Goal: Information Seeking & Learning: Learn about a topic

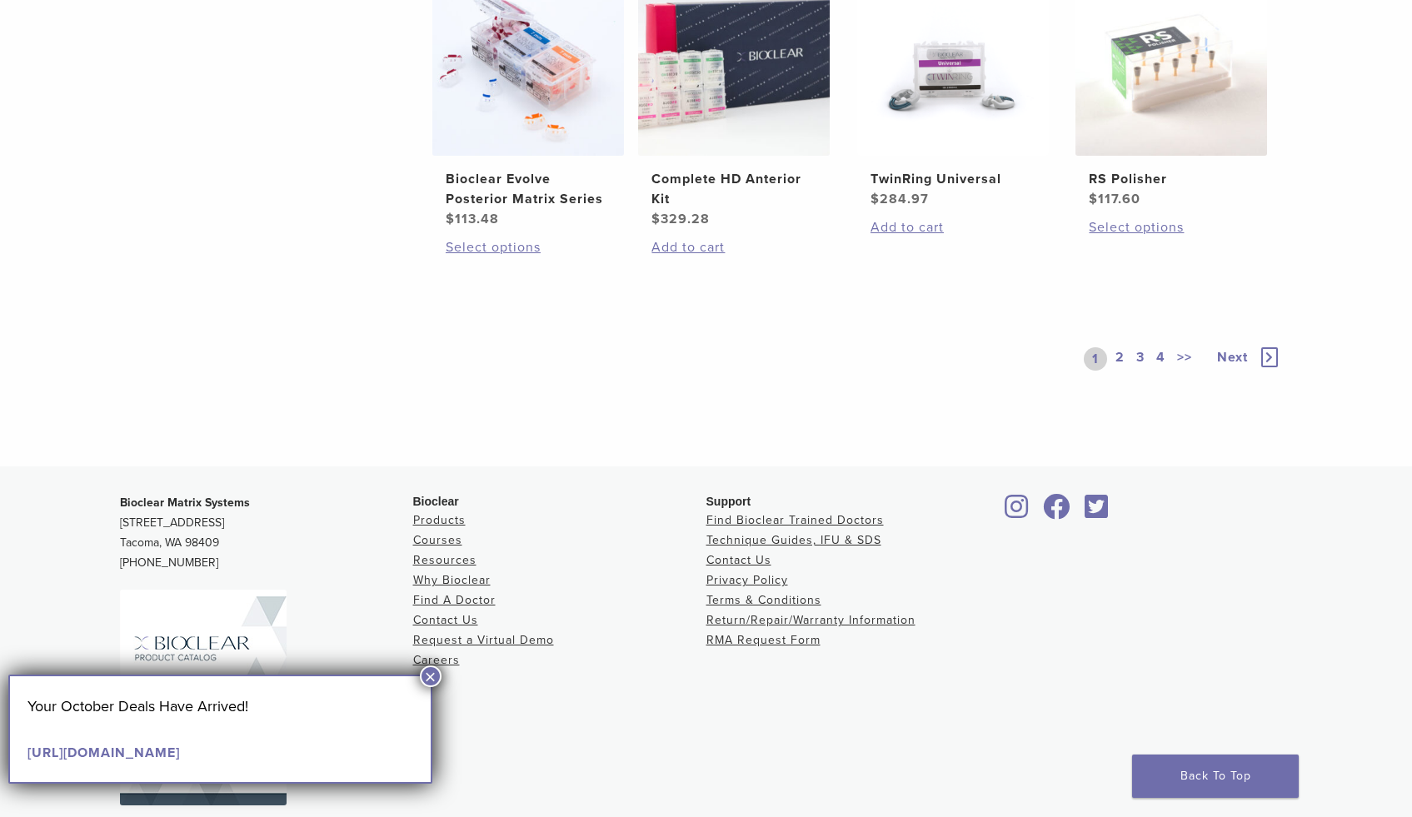
scroll to position [1422, 0]
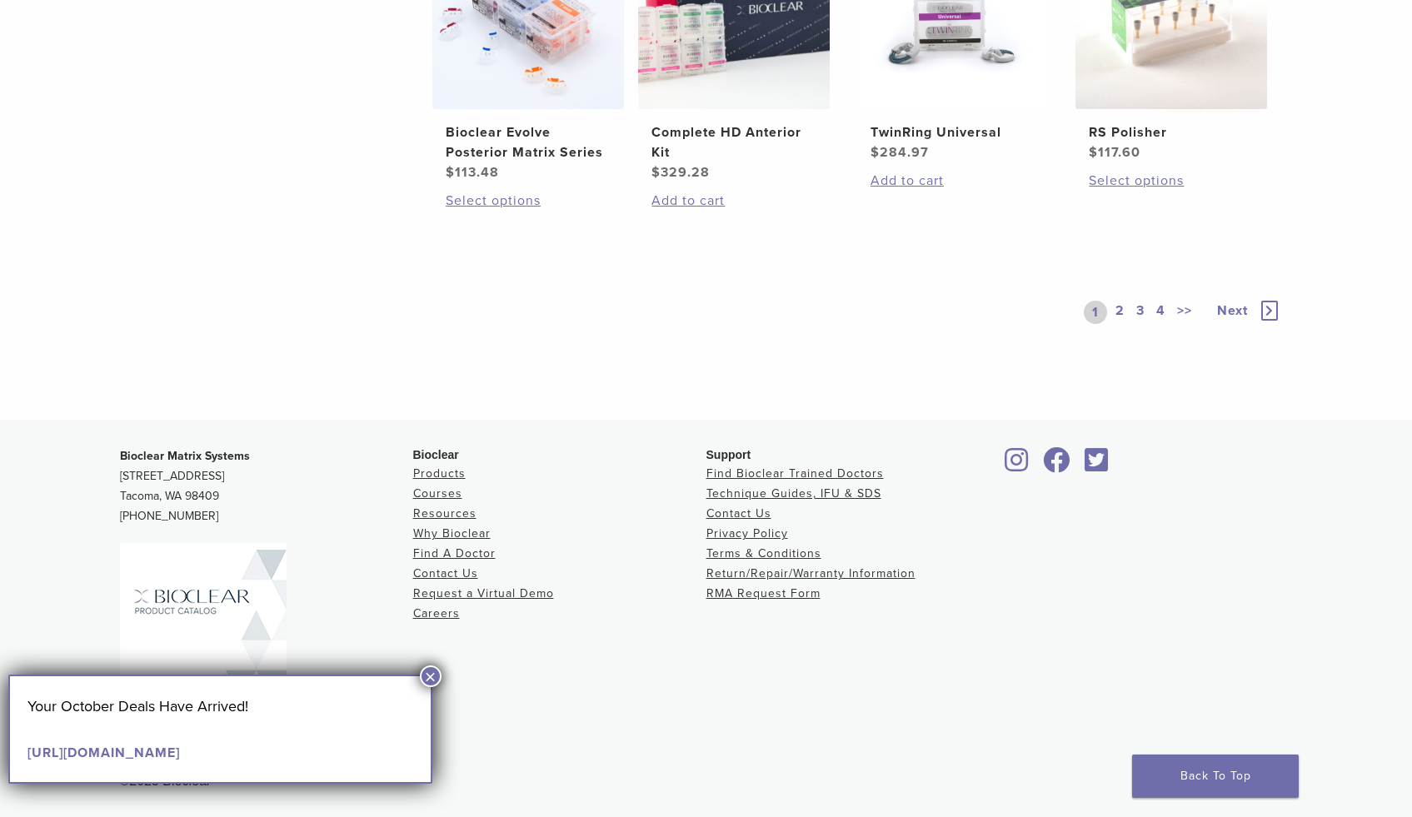
click at [1120, 312] on link "2" at bounding box center [1120, 312] width 16 height 23
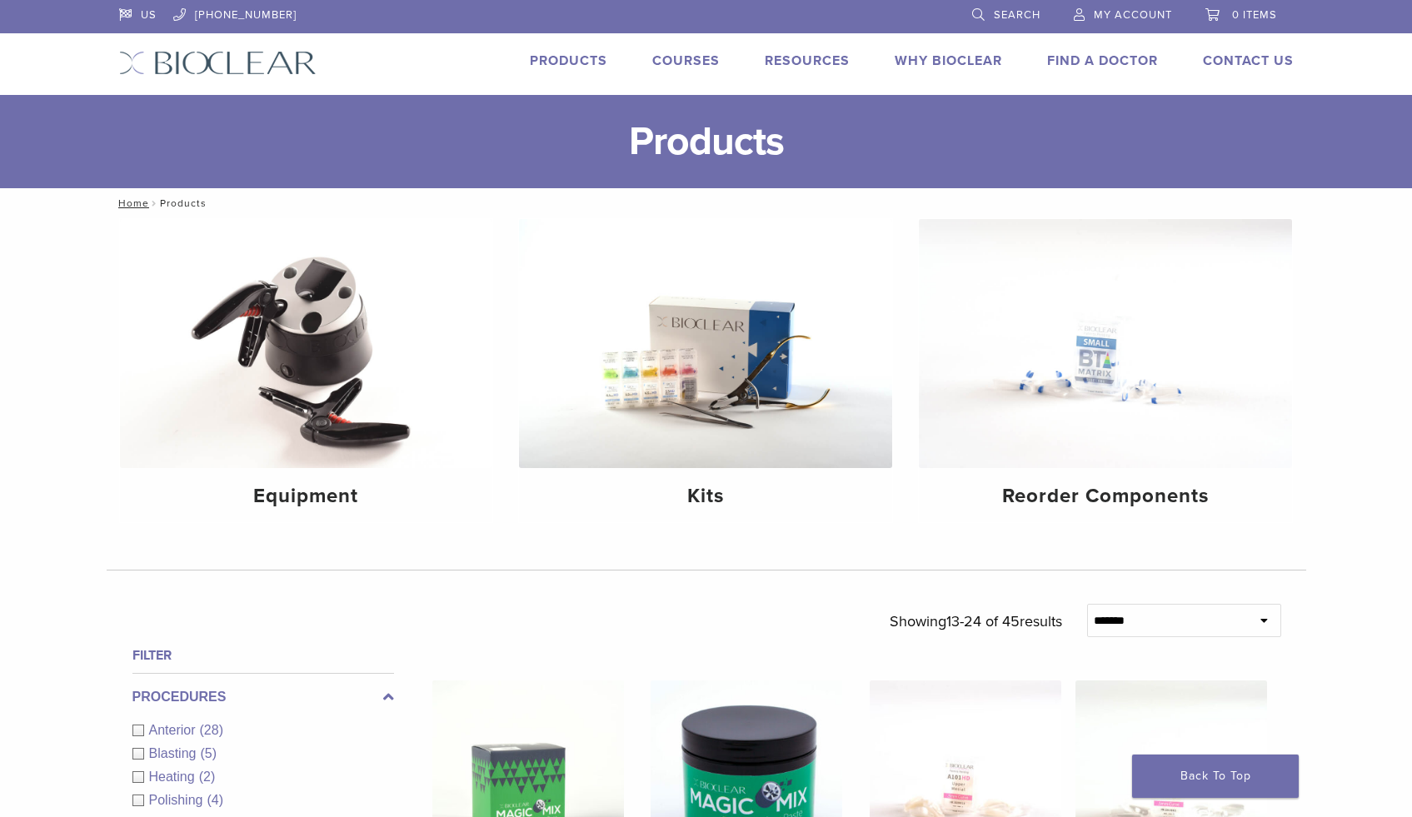
click at [586, 56] on link "Products" at bounding box center [568, 60] width 77 height 17
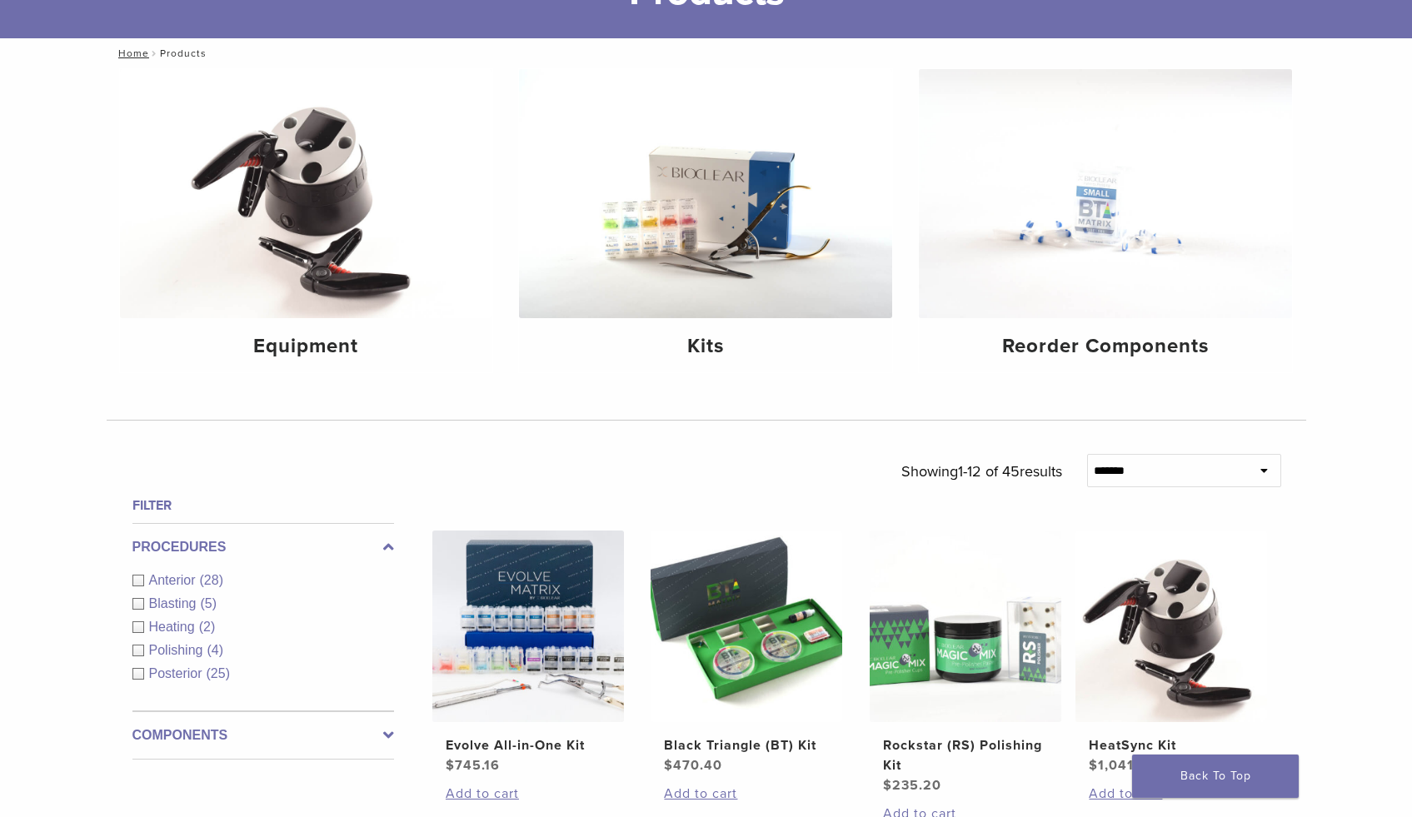
scroll to position [345, 0]
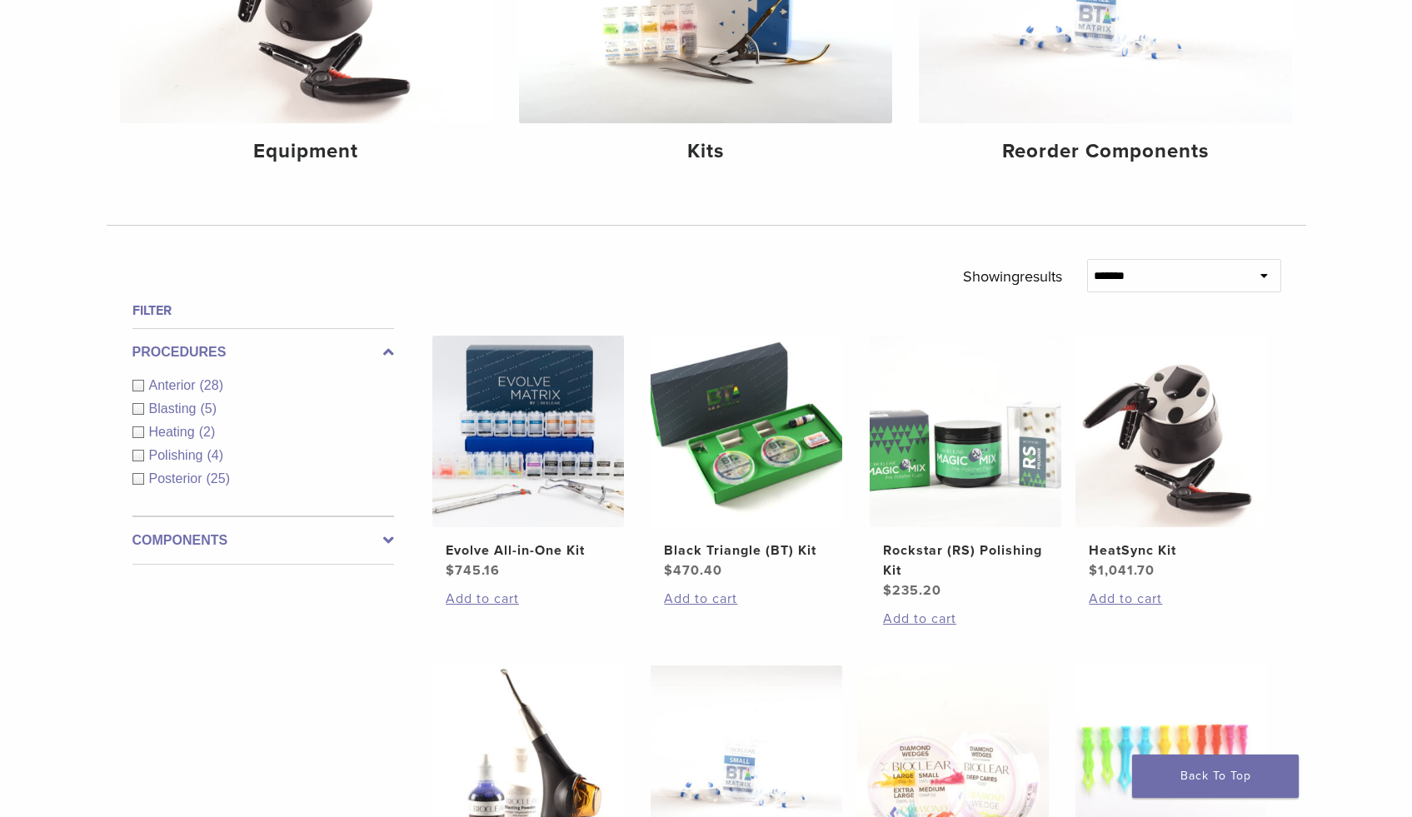
click at [197, 384] on span "Anterior" at bounding box center [174, 385] width 51 height 14
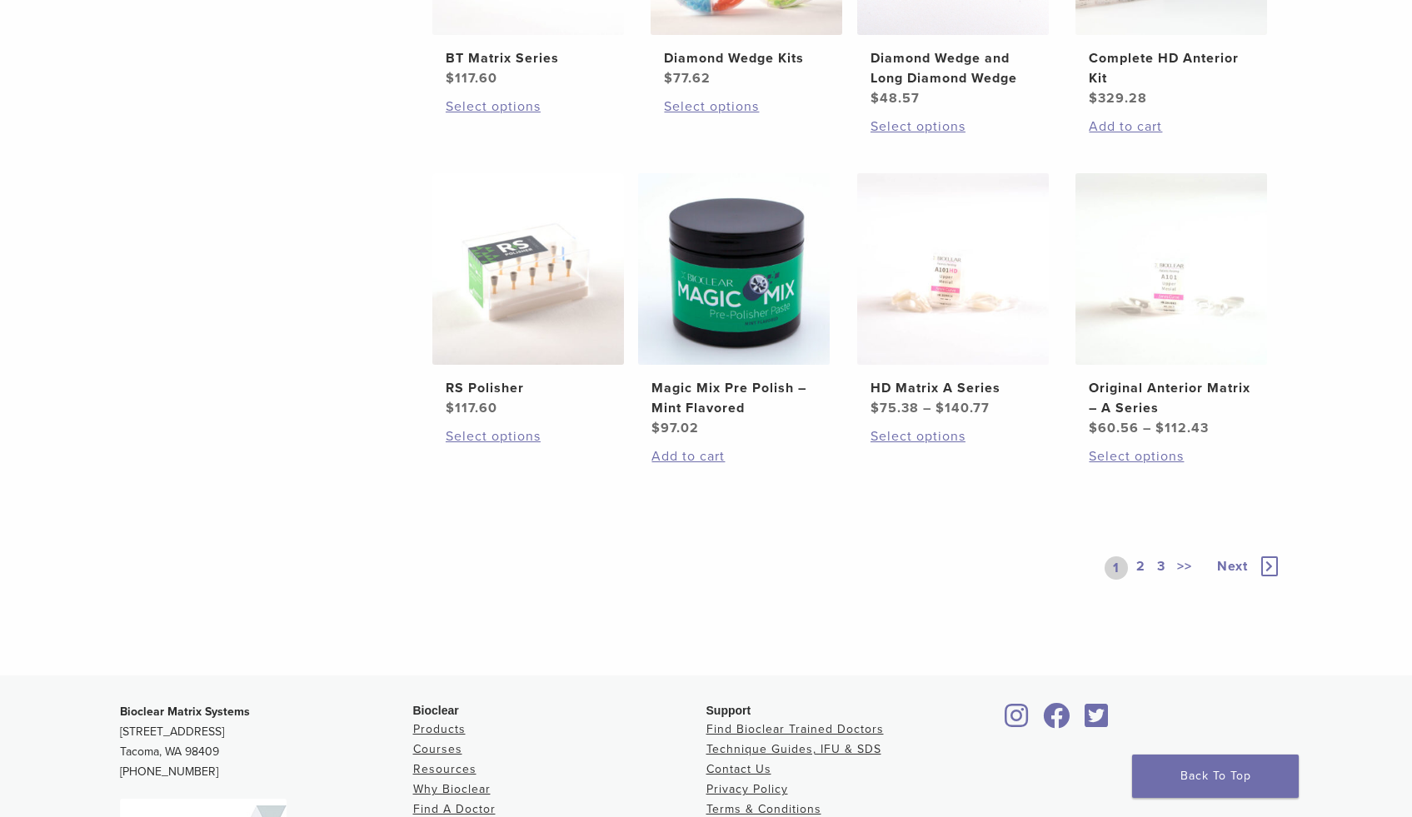
scroll to position [1168, 0]
click at [1140, 566] on link "2" at bounding box center [1141, 566] width 16 height 23
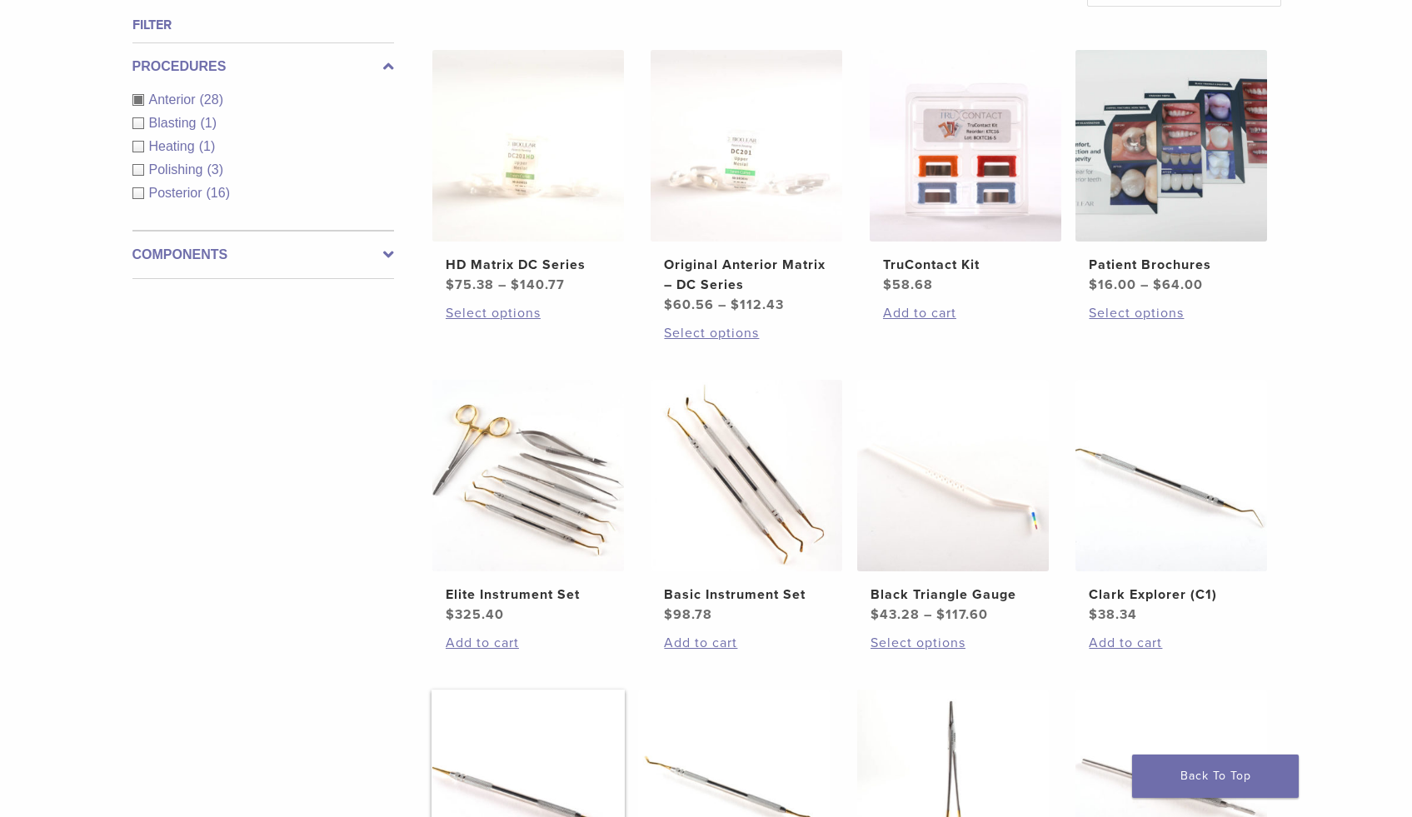
scroll to position [630, 0]
click at [787, 555] on img at bounding box center [746, 477] width 192 height 192
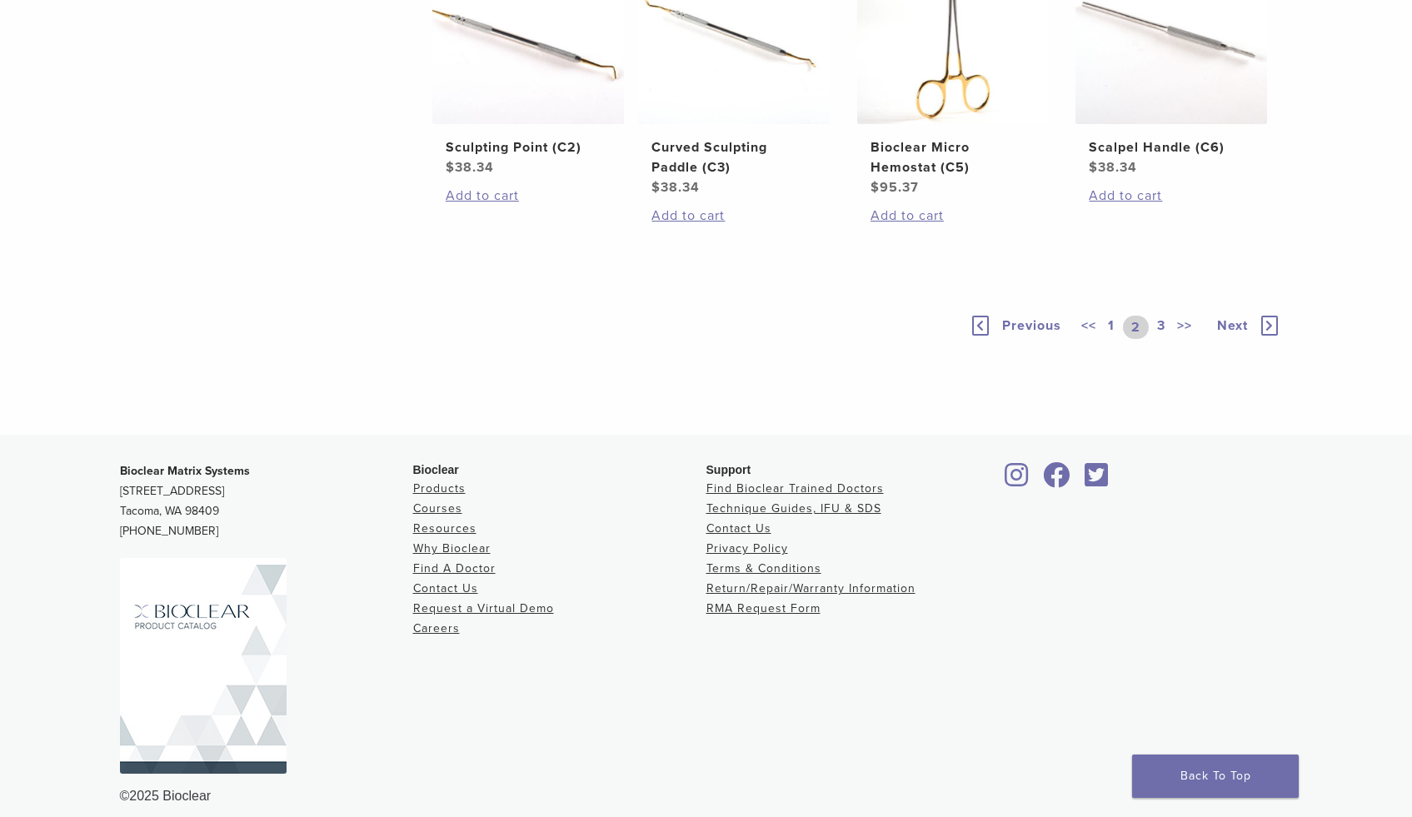
scroll to position [1392, 0]
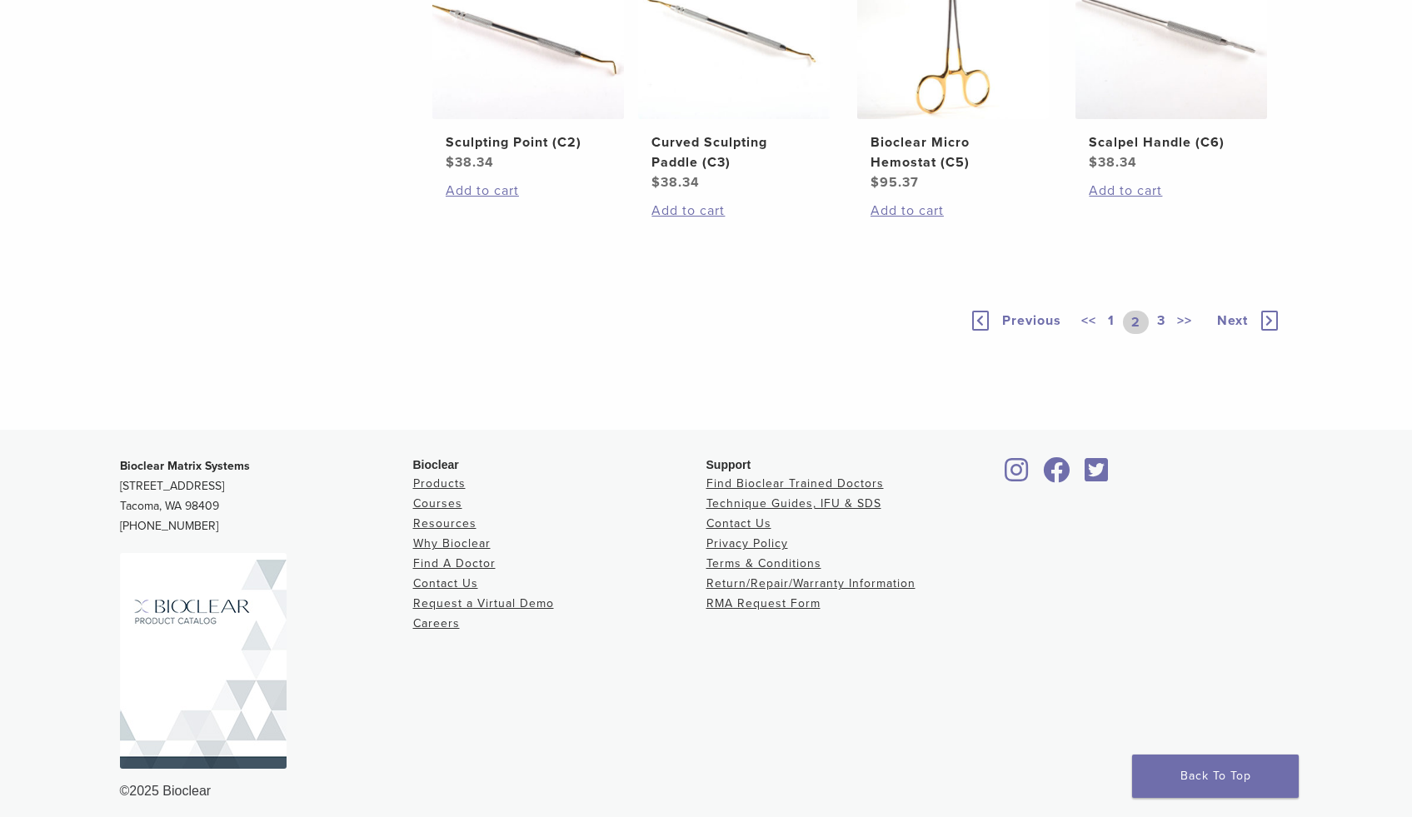
click at [1159, 319] on link "3" at bounding box center [1160, 322] width 15 height 23
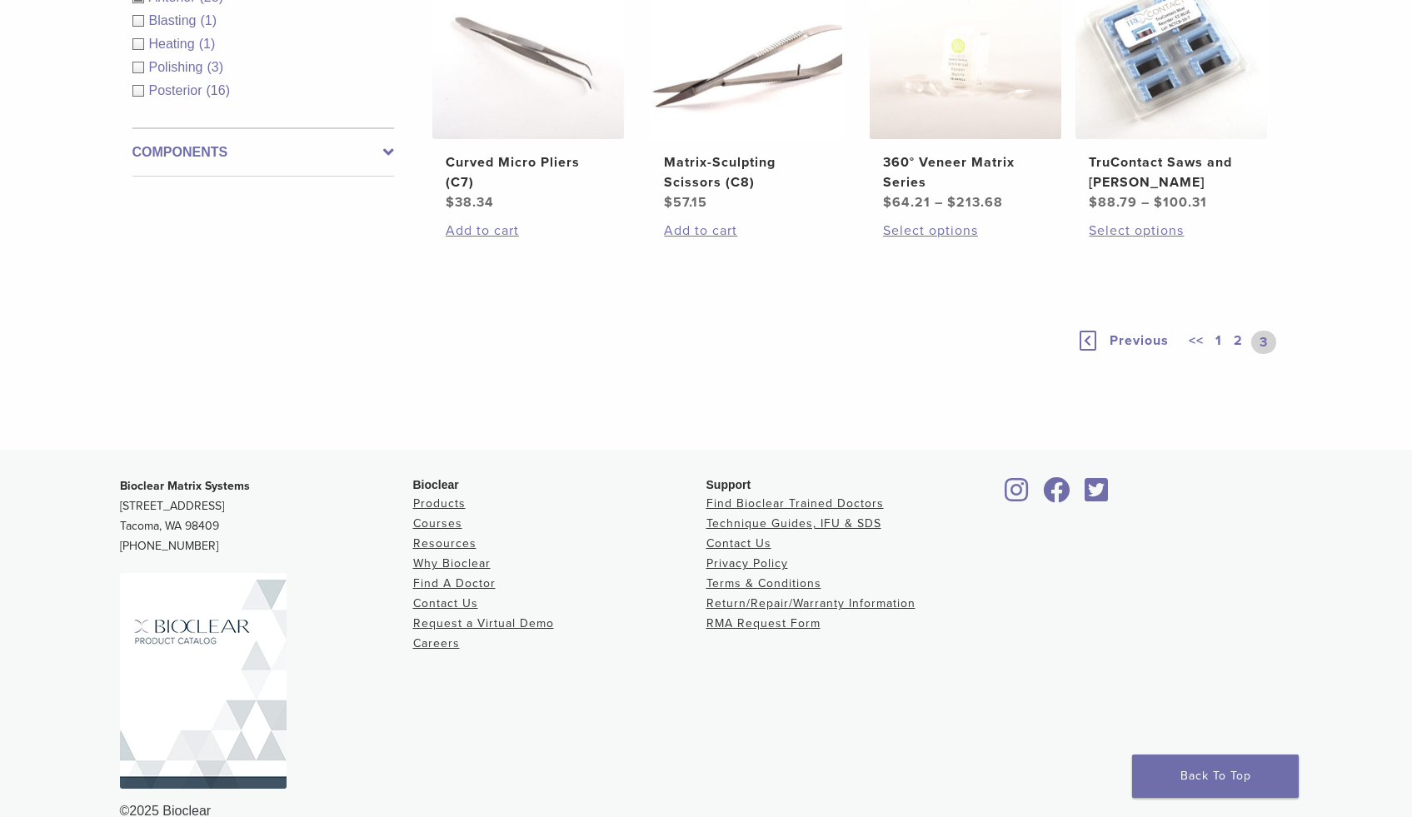
scroll to position [763, 0]
